Goal: Task Accomplishment & Management: Complete application form

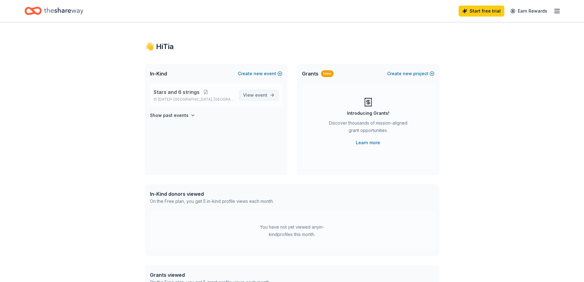
click at [262, 98] on span "View event" at bounding box center [255, 94] width 24 height 7
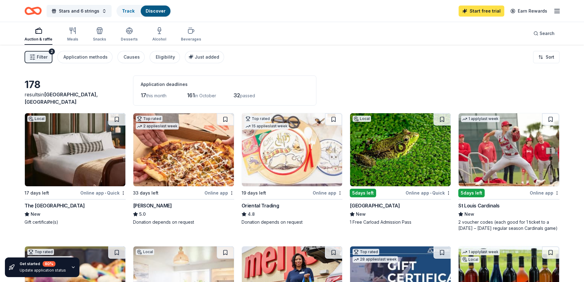
click at [487, 16] on link "Start free trial" at bounding box center [482, 11] width 46 height 11
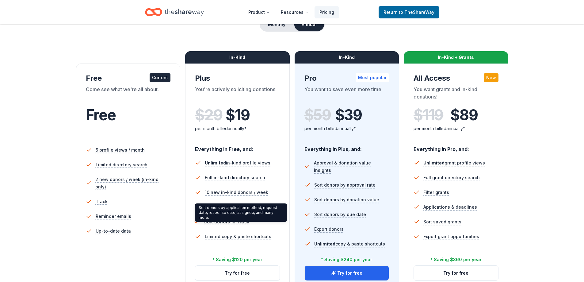
scroll to position [82, 0]
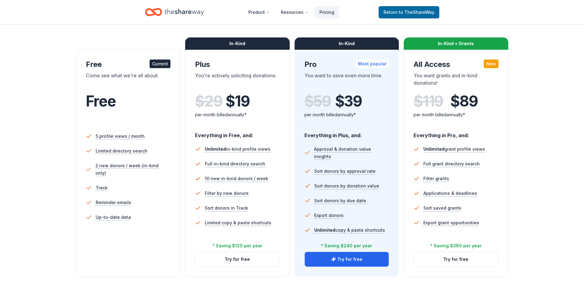
click at [147, 210] on li "Up-to-date data" at bounding box center [128, 217] width 85 height 15
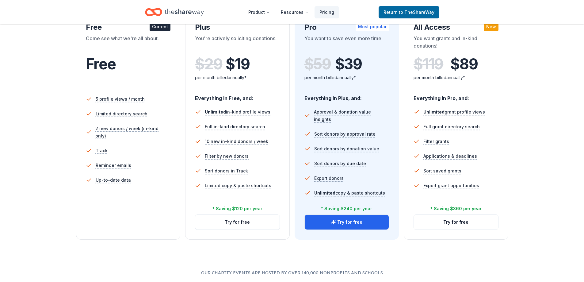
scroll to position [0, 0]
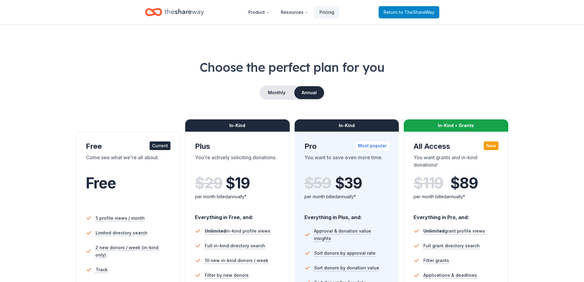
click at [382, 10] on link "Return to TheShareWay" at bounding box center [409, 12] width 61 height 12
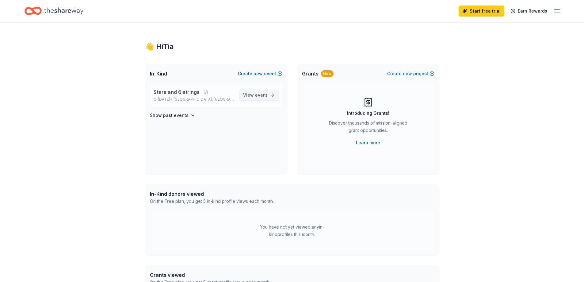
click at [255, 98] on span "View event" at bounding box center [255, 94] width 24 height 7
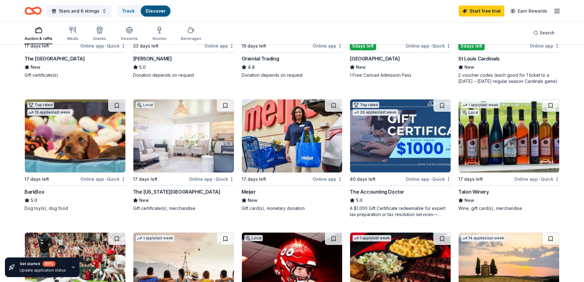
scroll to position [163, 0]
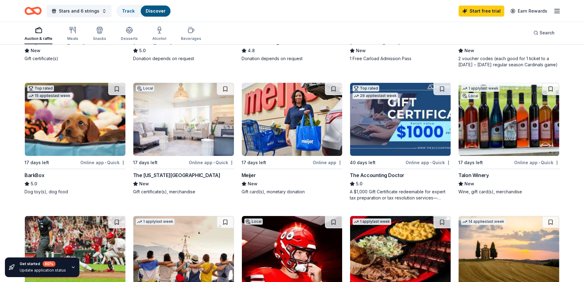
click at [254, 179] on div "Meijer" at bounding box center [249, 174] width 14 height 7
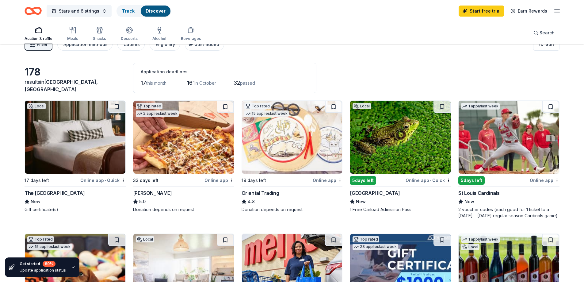
scroll to position [0, 0]
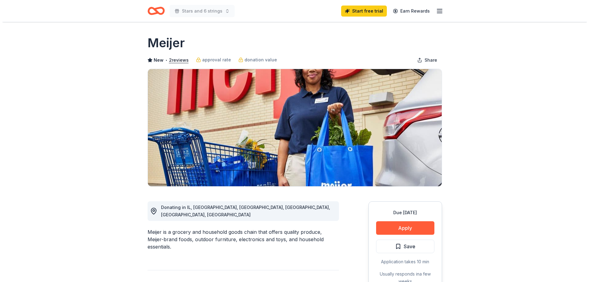
scroll to position [41, 0]
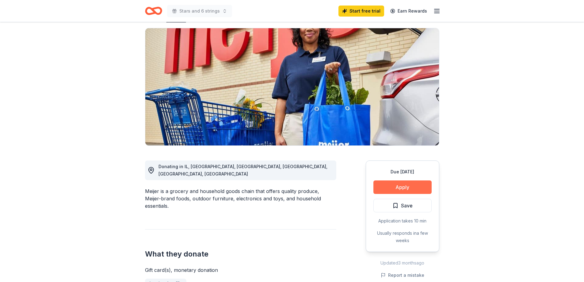
click at [397, 186] on button "Apply" at bounding box center [403, 186] width 58 height 13
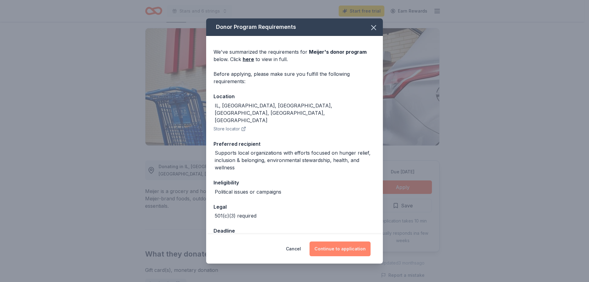
click at [352, 251] on button "Continue to application" at bounding box center [340, 248] width 61 height 15
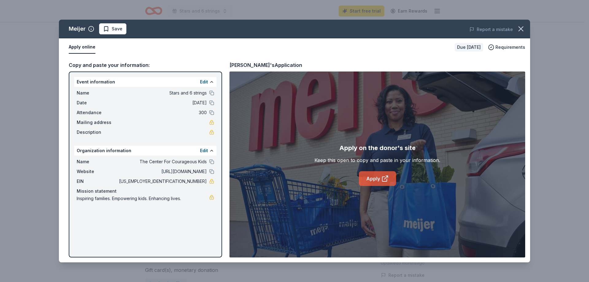
click at [375, 181] on link "Apply" at bounding box center [377, 178] width 37 height 15
